Goal: Information Seeking & Learning: Learn about a topic

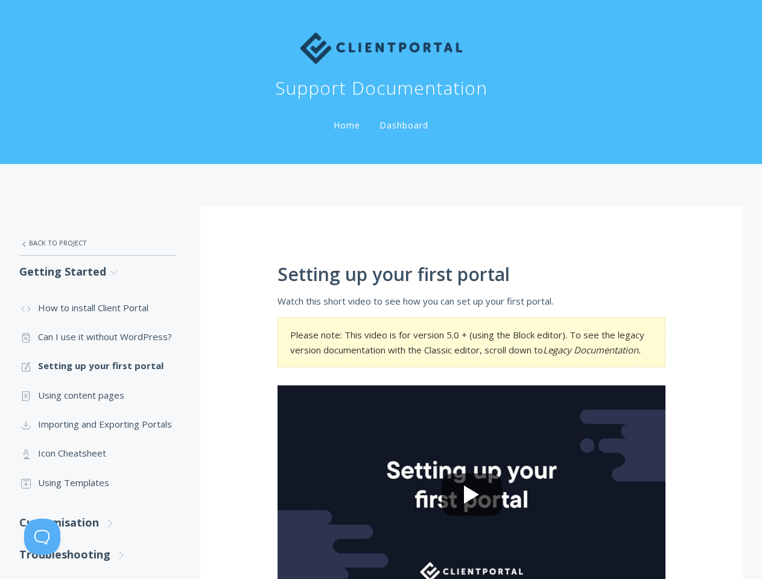
click at [42, 537] on button at bounding box center [42, 537] width 36 height 36
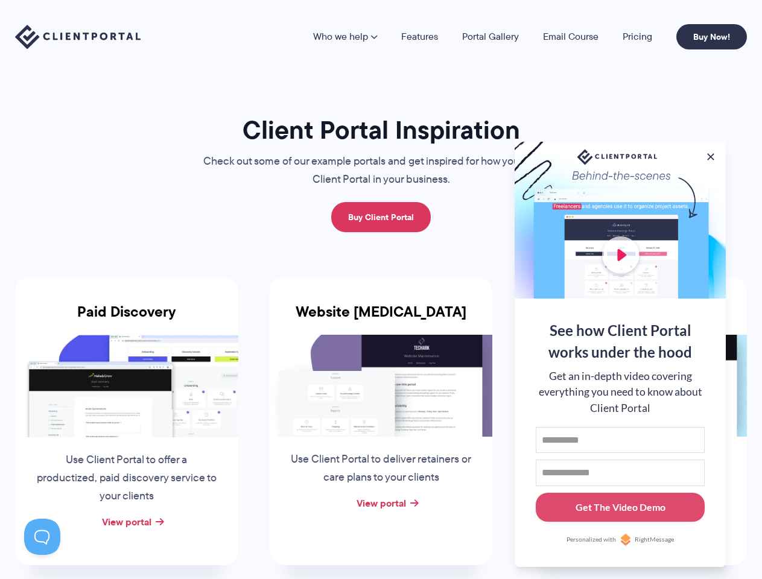
click at [381, 289] on div "Website [MEDICAL_DATA] Use Client Portal to deliver retainers or care plans to …" at bounding box center [381, 421] width 223 height 288
click at [346, 37] on link "Who we help" at bounding box center [345, 37] width 64 height 10
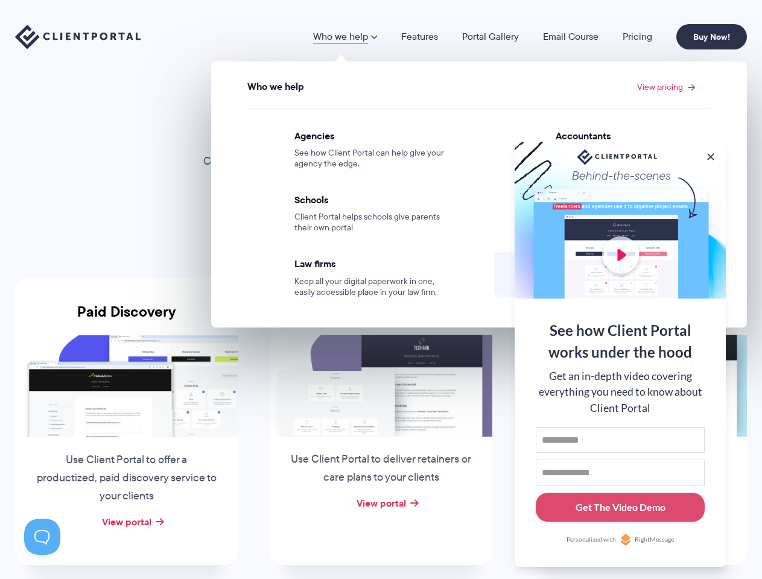
click at [710, 154] on button at bounding box center [710, 157] width 12 height 12
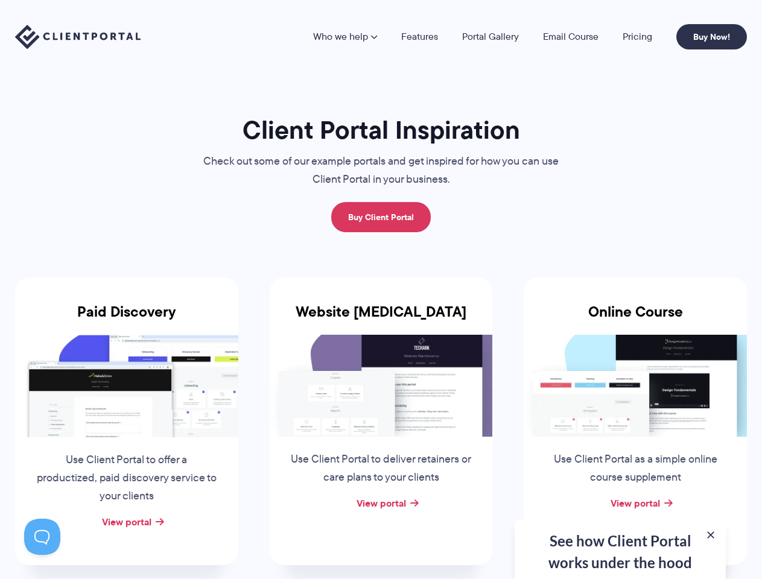
click at [620, 353] on img at bounding box center [634, 386] width 223 height 102
click at [42, 537] on button at bounding box center [42, 537] width 36 height 36
